Goal: Information Seeking & Learning: Find specific fact

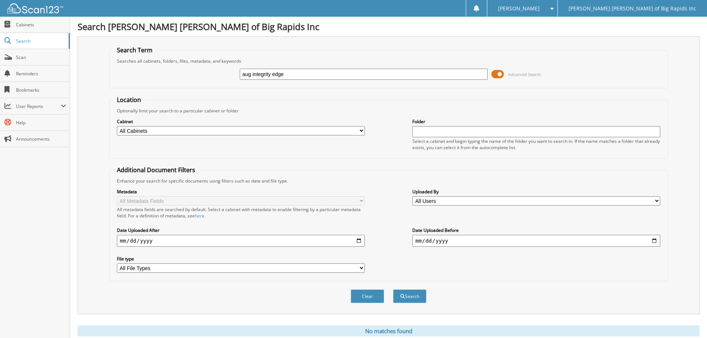
drag, startPoint x: 251, startPoint y: 75, endPoint x: 220, endPoint y: 68, distance: 31.5
click at [220, 69] on div "aug integrity edge Advanced Search" at bounding box center [388, 74] width 551 height 20
type input "25 integrity edge"
click at [393, 289] on button "Search" at bounding box center [409, 296] width 33 height 14
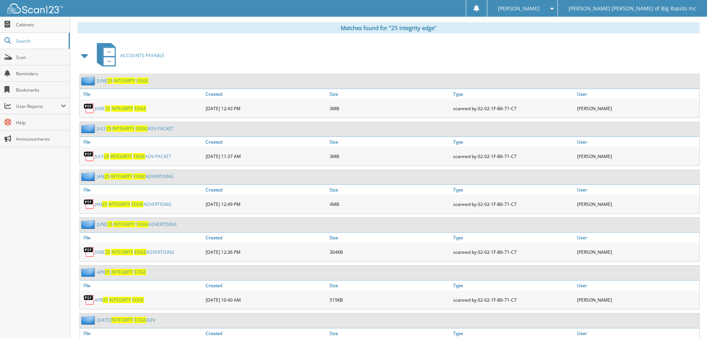
scroll to position [229, 0]
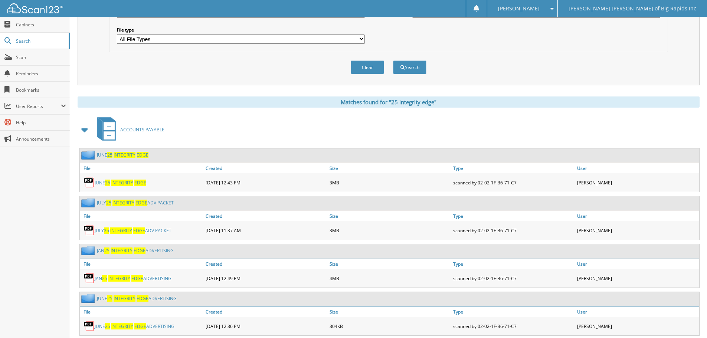
click at [125, 201] on span "INTEGRITY" at bounding box center [123, 203] width 22 height 6
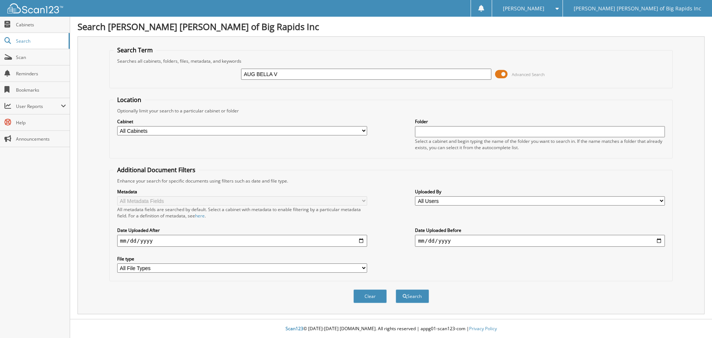
type input "AUG BELLA V"
click at [396, 289] on button "Search" at bounding box center [412, 296] width 33 height 14
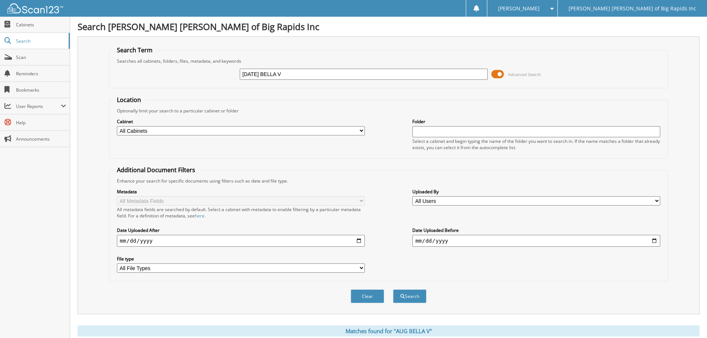
type input "[DATE] BELLA V"
click at [393, 289] on button "Search" at bounding box center [409, 296] width 33 height 14
drag, startPoint x: 308, startPoint y: 74, endPoint x: 151, endPoint y: 62, distance: 158.1
click at [151, 63] on fieldset "Search Term Searches all cabinets, folders, files, metadata, and keywords [DATE…" at bounding box center [388, 67] width 559 height 42
click at [33, 23] on span "Cabinets" at bounding box center [41, 25] width 50 height 6
